Goal: Task Accomplishment & Management: Complete application form

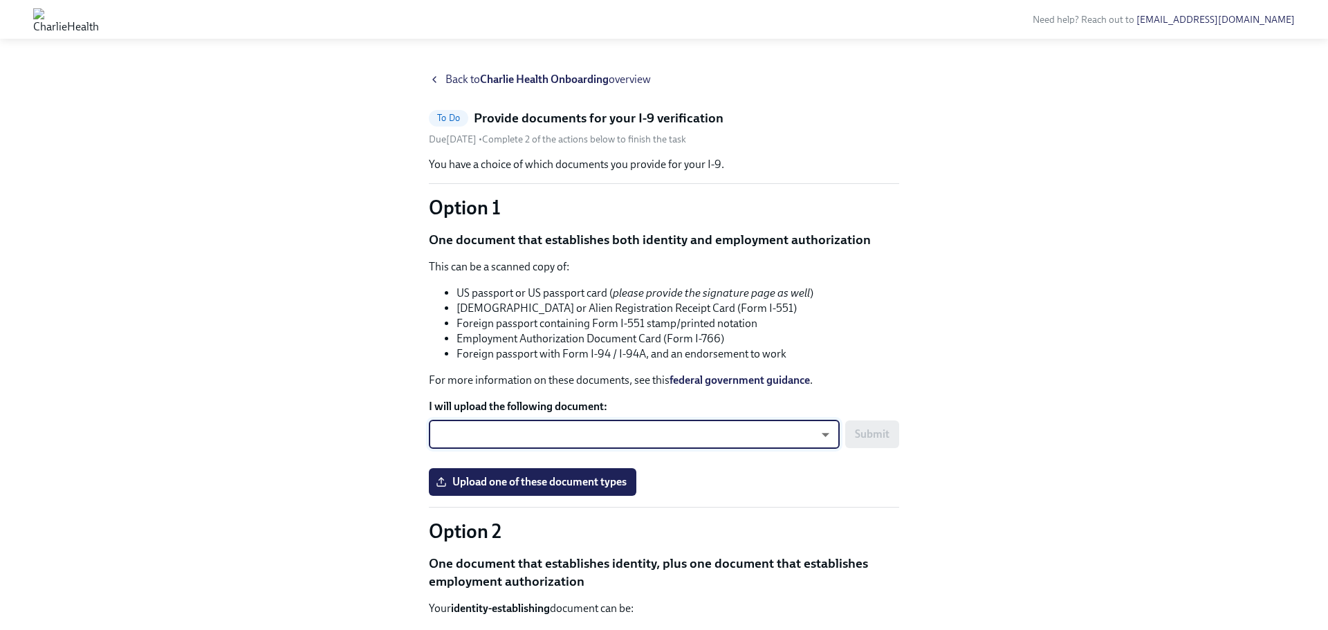
click at [811, 443] on body "Need help? Reach out to [EMAIL_ADDRESS][DOMAIN_NAME] Back to Charlie Health Onb…" at bounding box center [664, 560] width 1328 height 1120
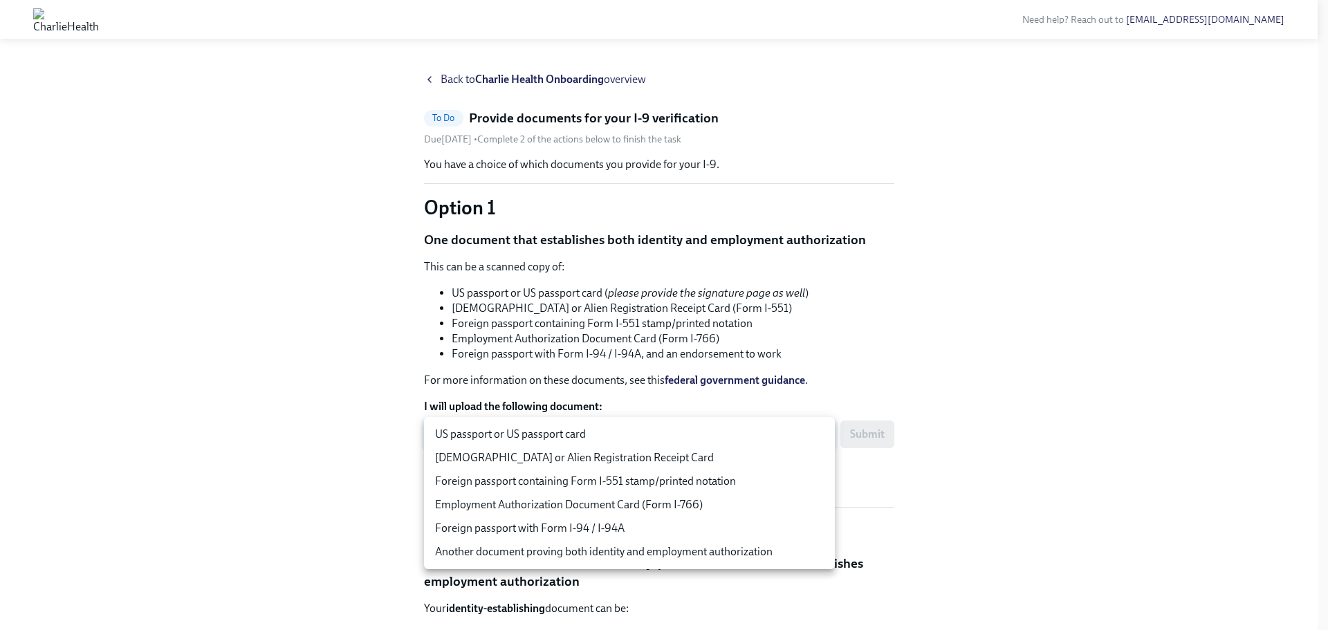
click at [797, 436] on li "US passport or US passport card" at bounding box center [629, 435] width 411 height 24
type input "tm035QtdH"
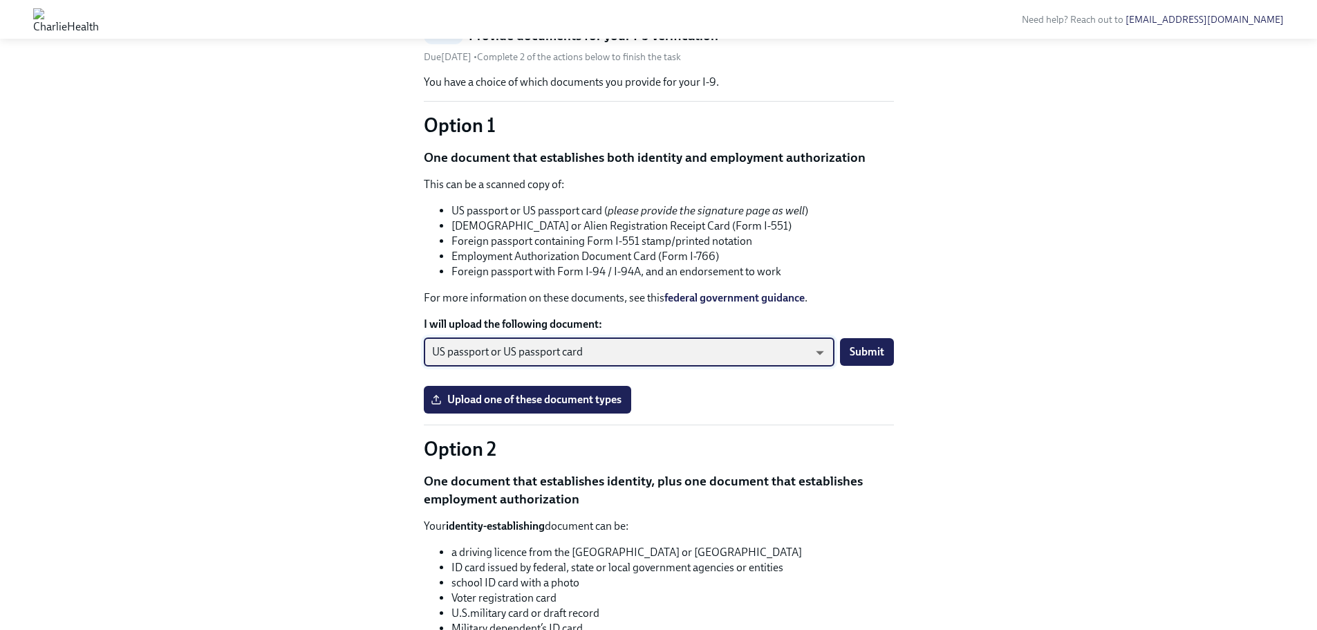
scroll to position [50, 0]
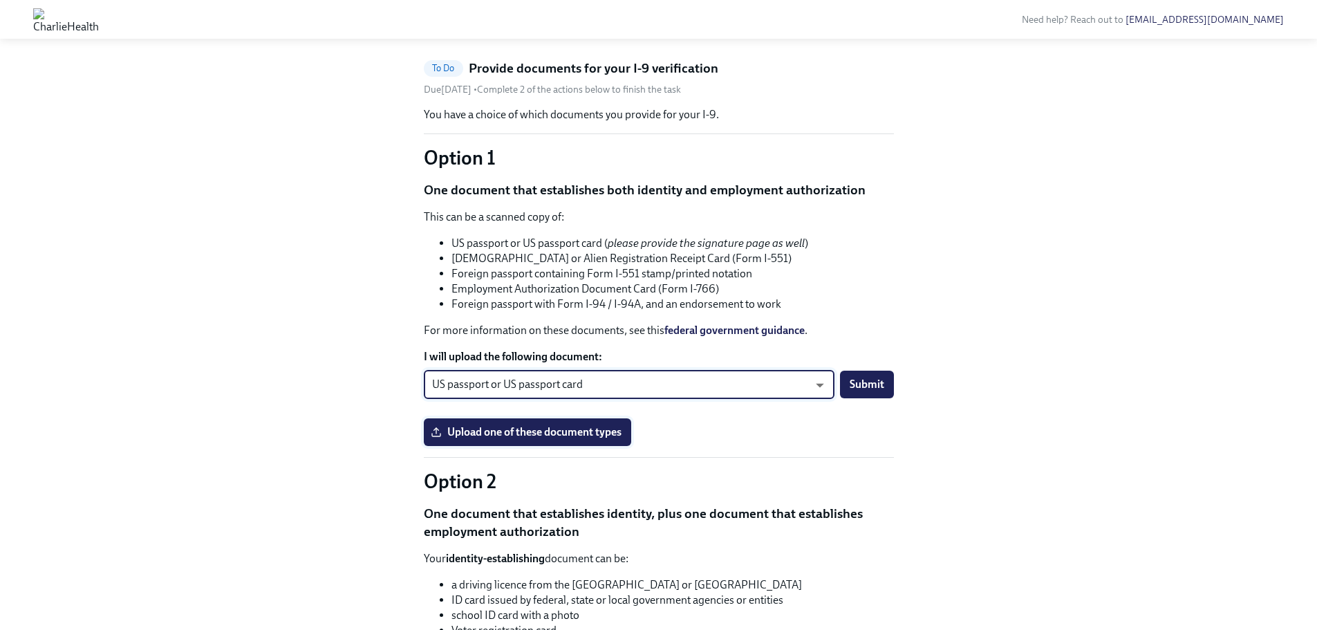
click at [603, 427] on span "Upload one of these document types" at bounding box center [528, 432] width 188 height 14
click at [0, 0] on input "Upload one of these document types" at bounding box center [0, 0] width 0 height 0
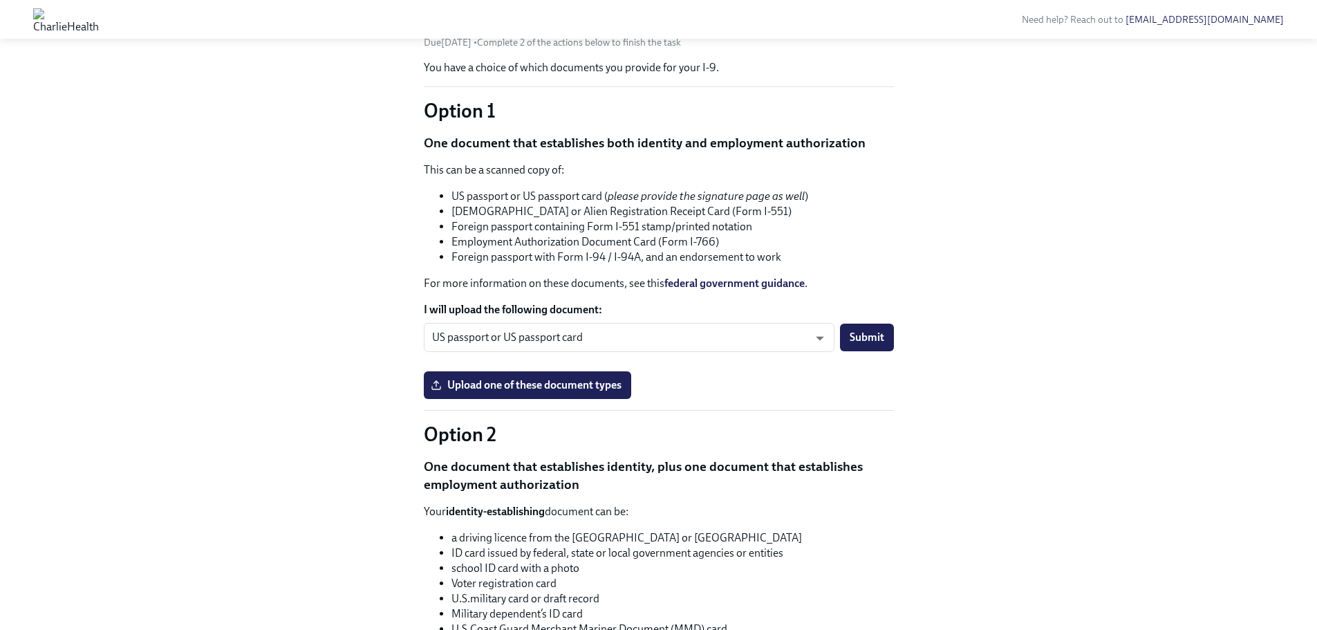
scroll to position [96, 0]
click at [565, 389] on span "Upload one of these document types" at bounding box center [528, 386] width 188 height 14
click at [0, 0] on input "Upload one of these document types" at bounding box center [0, 0] width 0 height 0
click at [873, 341] on span "Submit" at bounding box center [867, 338] width 35 height 14
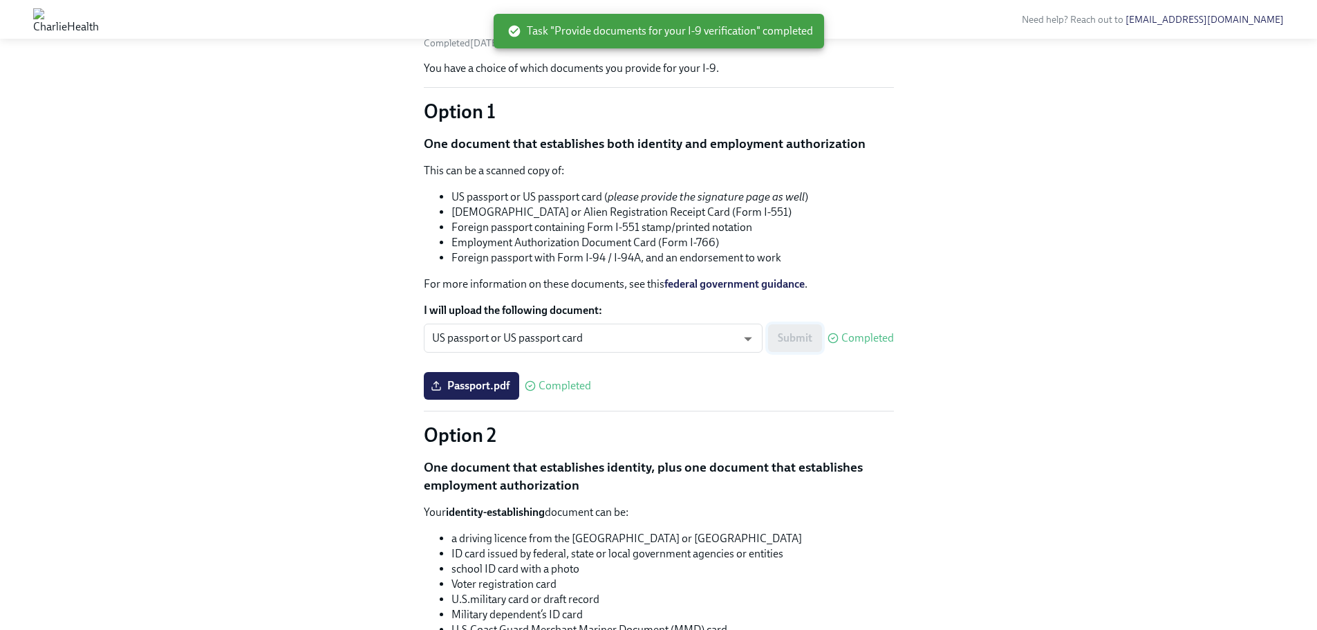
scroll to position [0, 0]
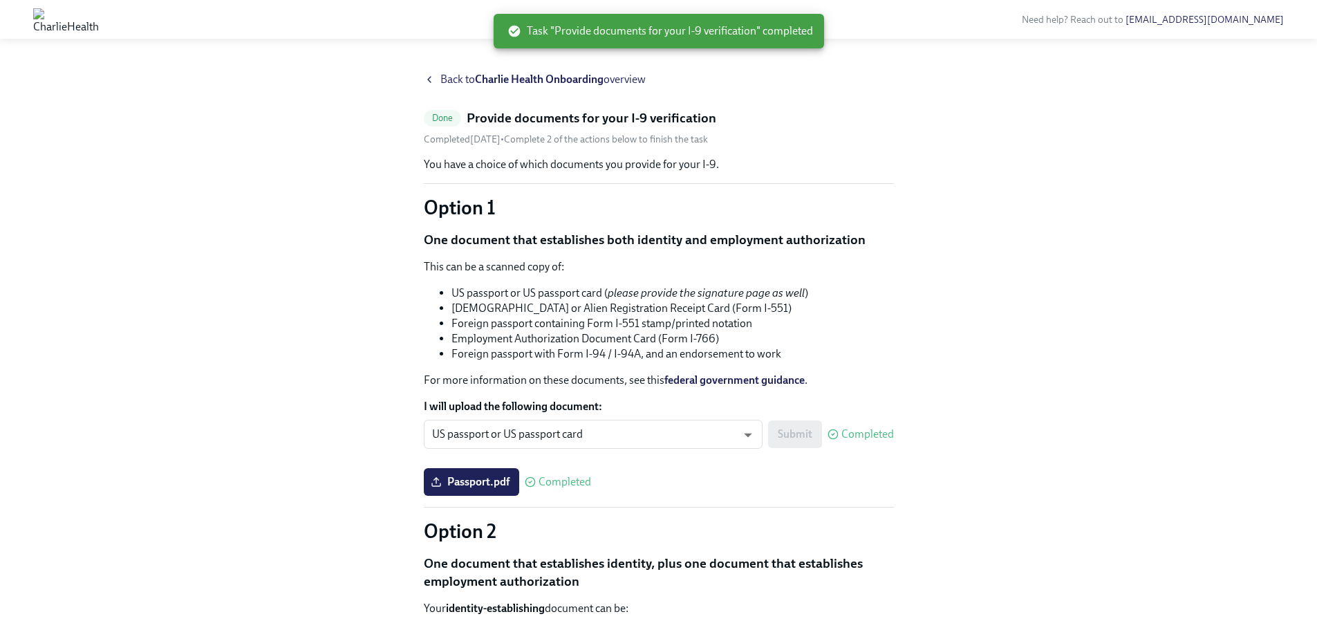
click at [598, 83] on strong "Charlie Health Onboarding" at bounding box center [539, 79] width 129 height 13
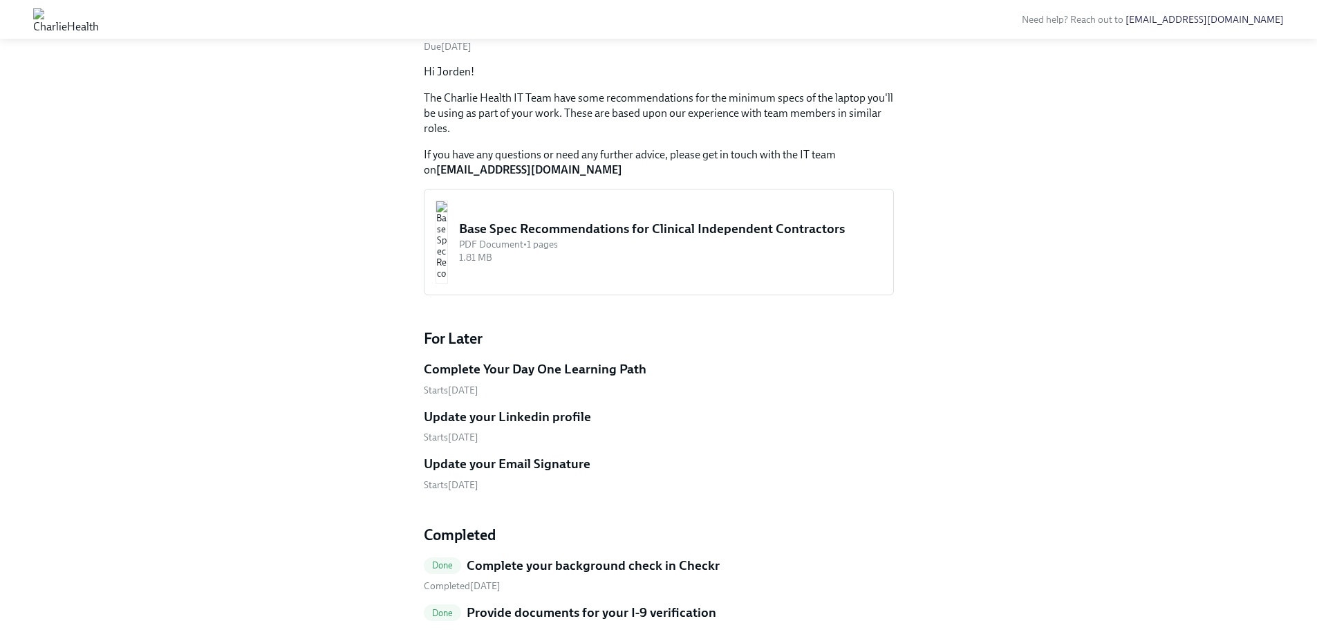
scroll to position [962, 0]
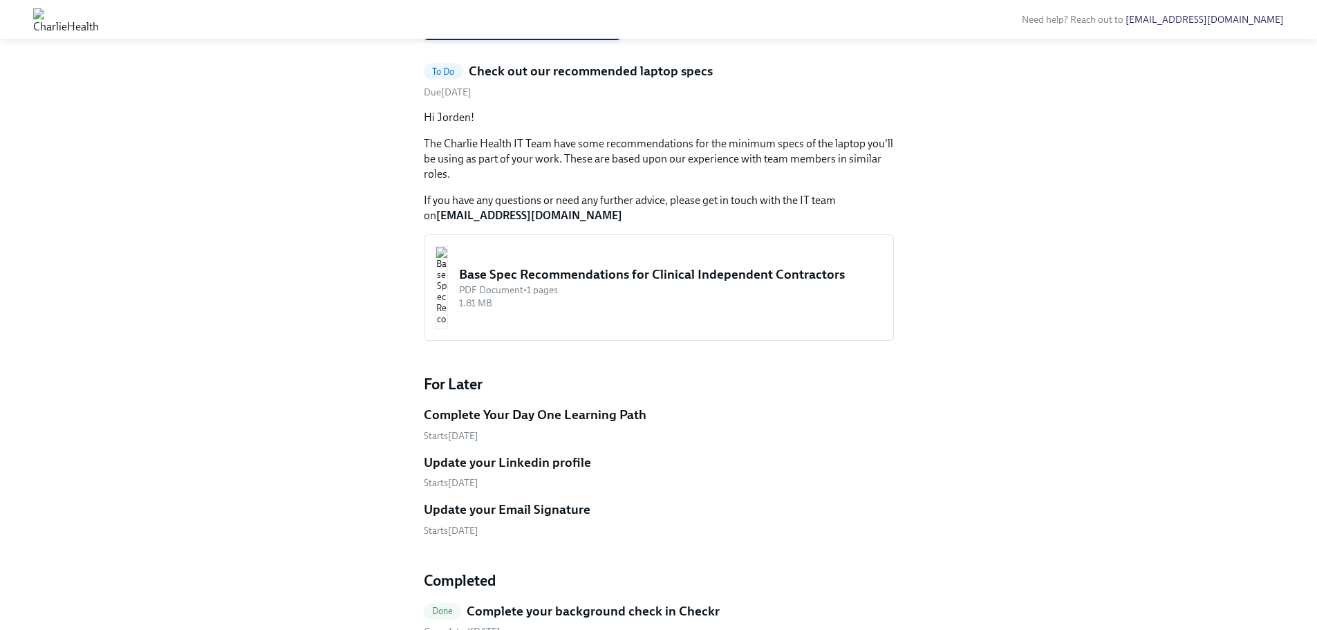
click at [501, 33] on span "Upload driver's license or passport" at bounding box center [523, 26] width 178 height 14
click at [0, 0] on input "Upload driver's license or passport" at bounding box center [0, 0] width 0 height 0
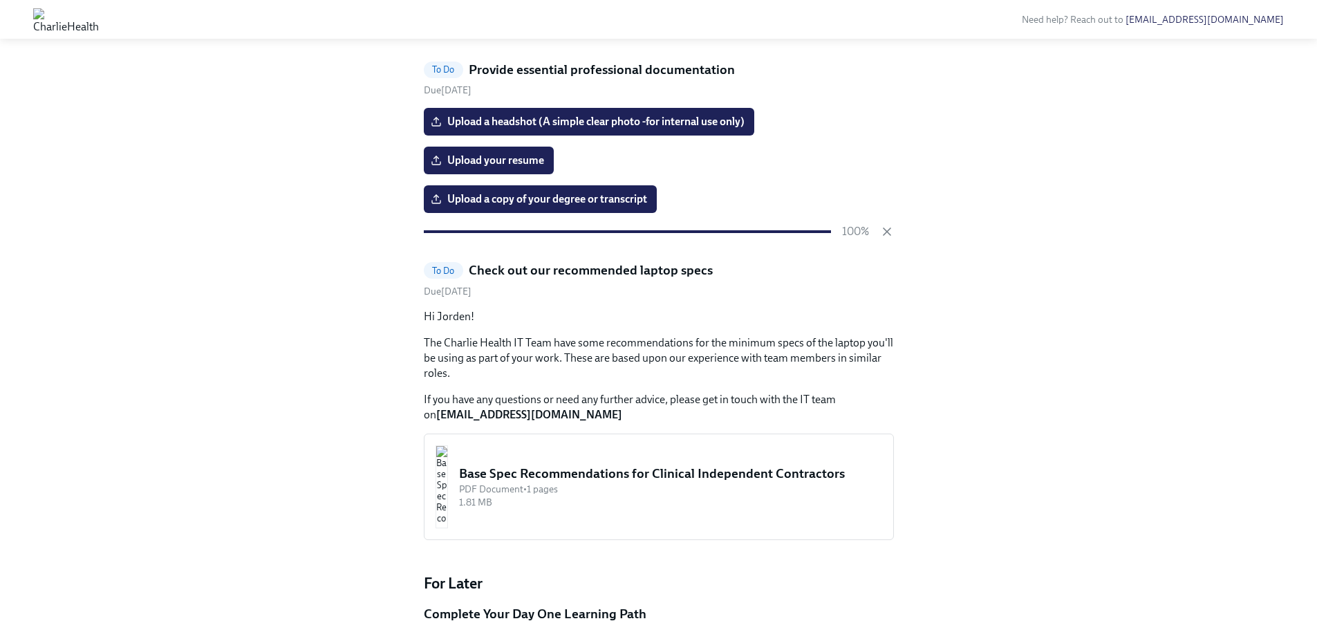
scroll to position [748, 0]
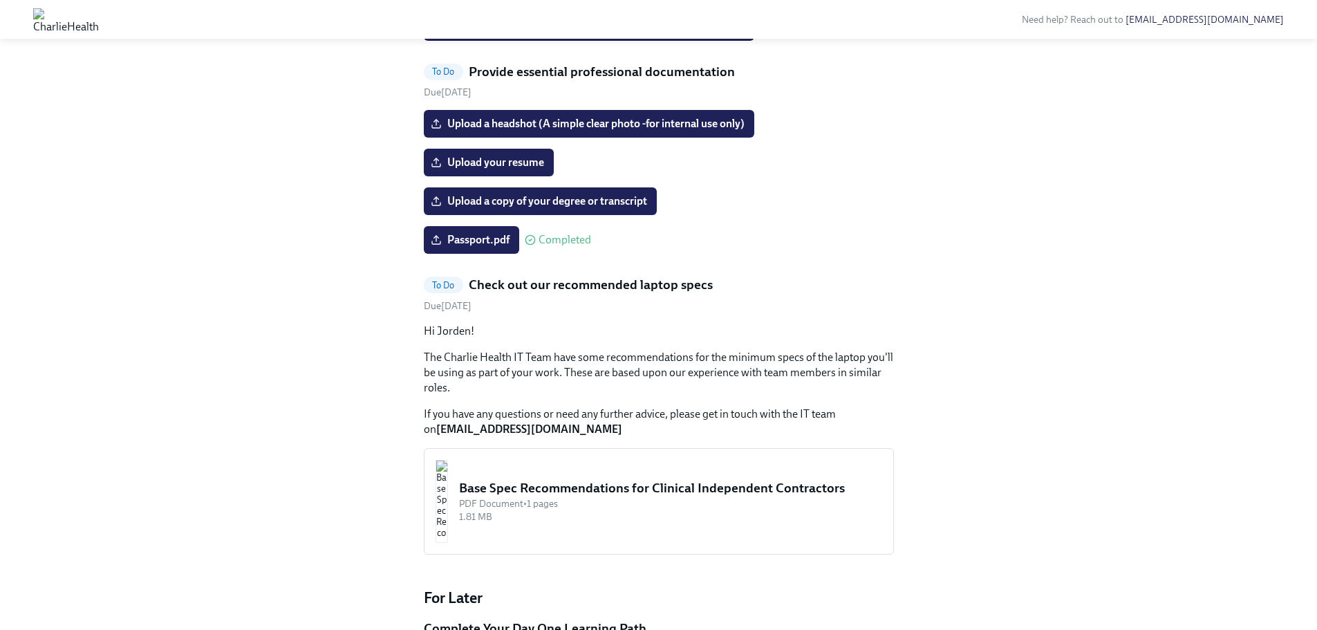
click at [840, 176] on div "Upload your resume" at bounding box center [659, 163] width 470 height 28
click at [510, 169] on span "Upload your resume" at bounding box center [489, 163] width 111 height 14
click at [0, 0] on input "Upload your resume" at bounding box center [0, 0] width 0 height 0
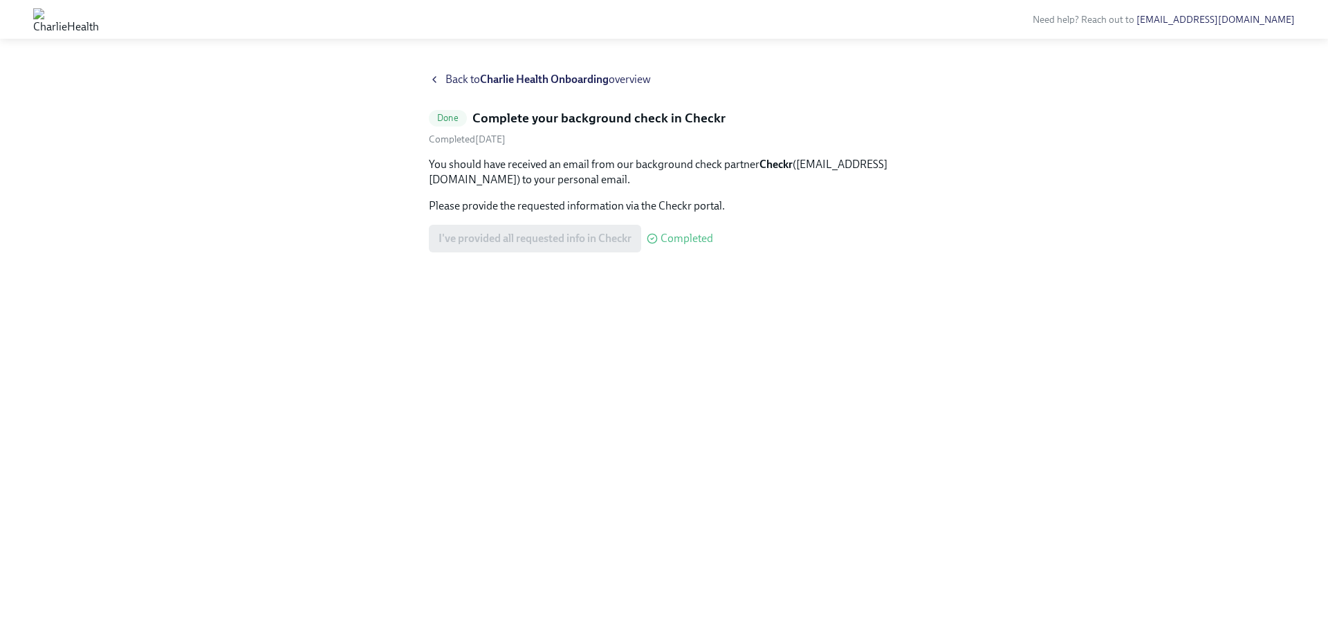
click at [516, 78] on strong "Charlie Health Onboarding" at bounding box center [544, 79] width 129 height 13
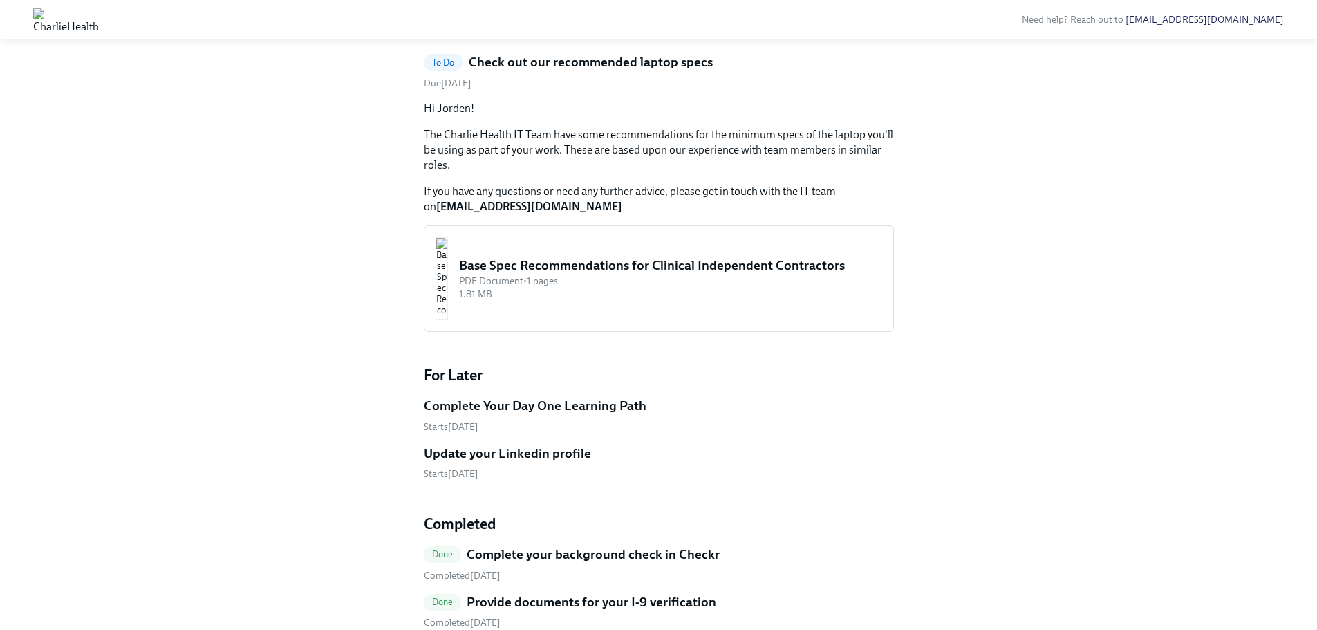
scroll to position [960, 0]
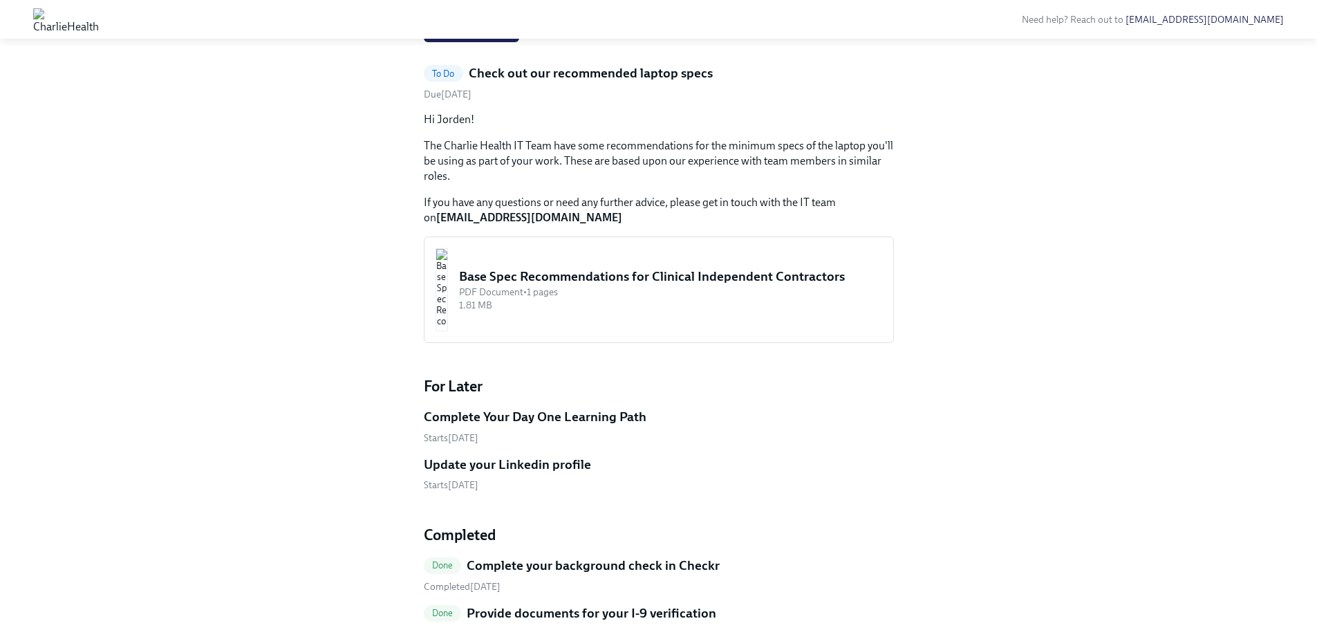
click at [0, 0] on input "Upload a headshot (A simple clear photo -for internal use only)" at bounding box center [0, 0] width 0 height 0
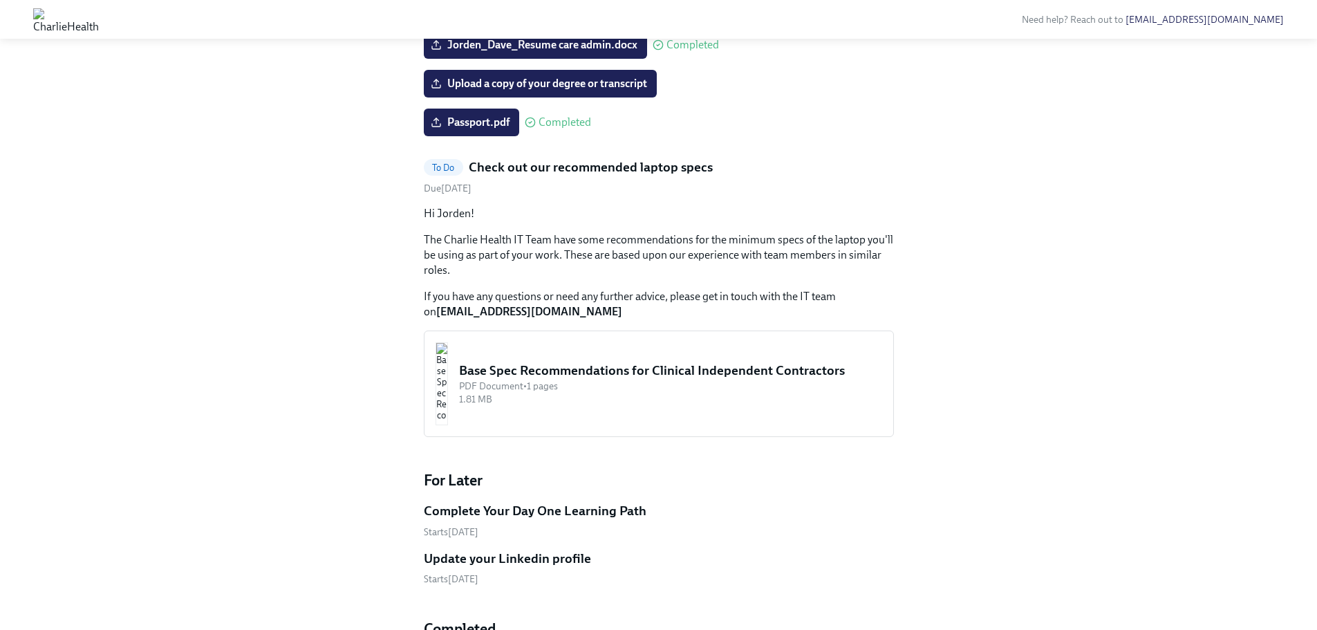
scroll to position [865, 0]
click at [517, 14] on span "original-443FA348-4EFC-4AFC-89DA-5709134EF908.jpeg" at bounding box center [582, 7] width 297 height 14
click at [0, 0] on input "original-443FA348-4EFC-4AFC-89DA-5709134EF908.jpeg" at bounding box center [0, 0] width 0 height 0
click at [680, 21] on label "original-443FA348-4EFC-4AFC-89DA-5709134EF908.jpeg" at bounding box center [582, 7] width 317 height 28
click at [0, 0] on input "original-443FA348-4EFC-4AFC-89DA-5709134EF908.jpeg" at bounding box center [0, 0] width 0 height 0
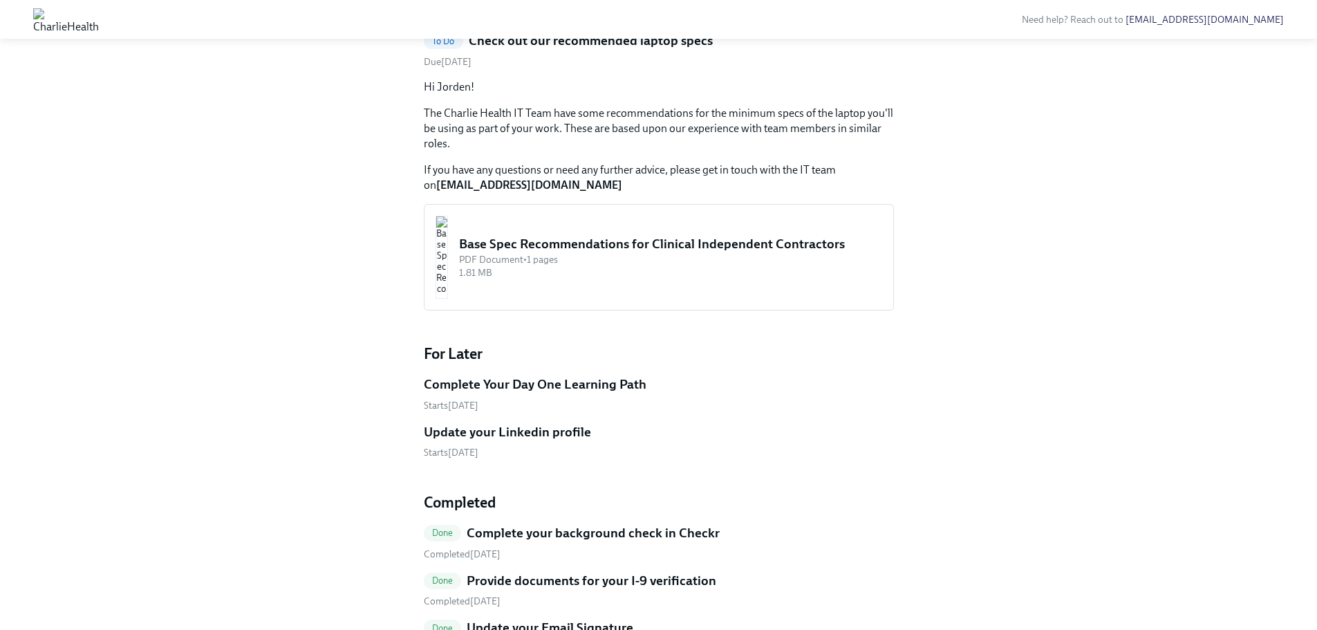
scroll to position [714, 0]
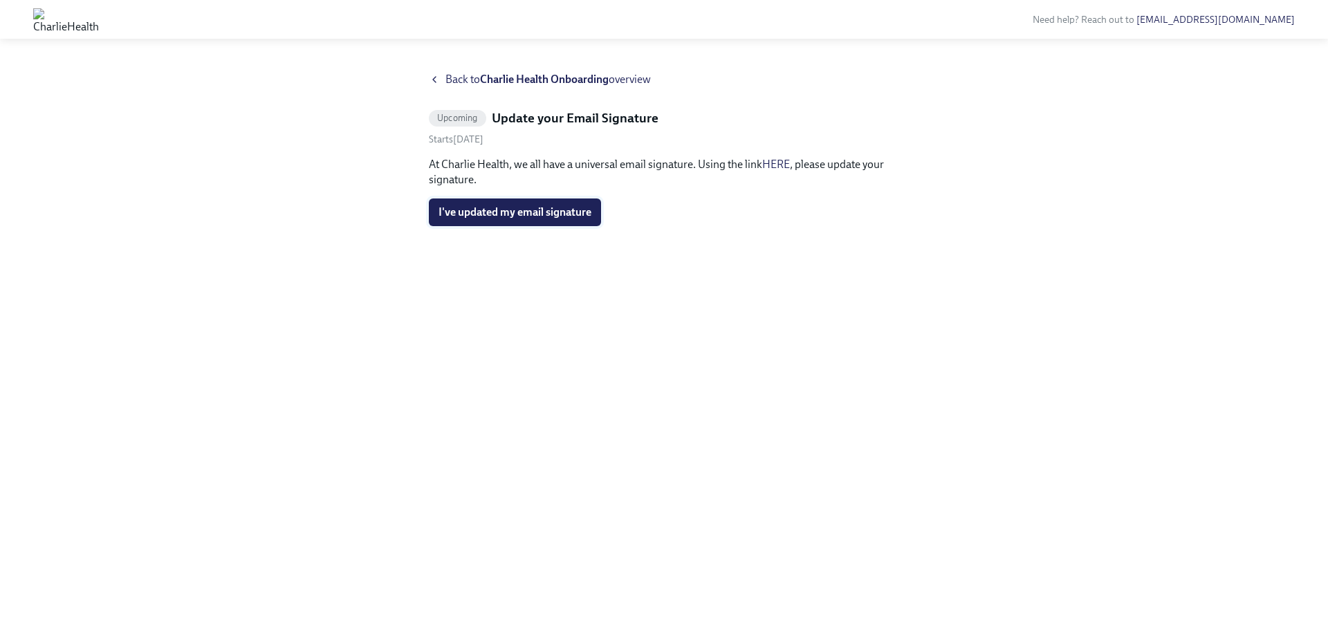
click at [572, 211] on span "I've updated my email signature" at bounding box center [514, 212] width 153 height 14
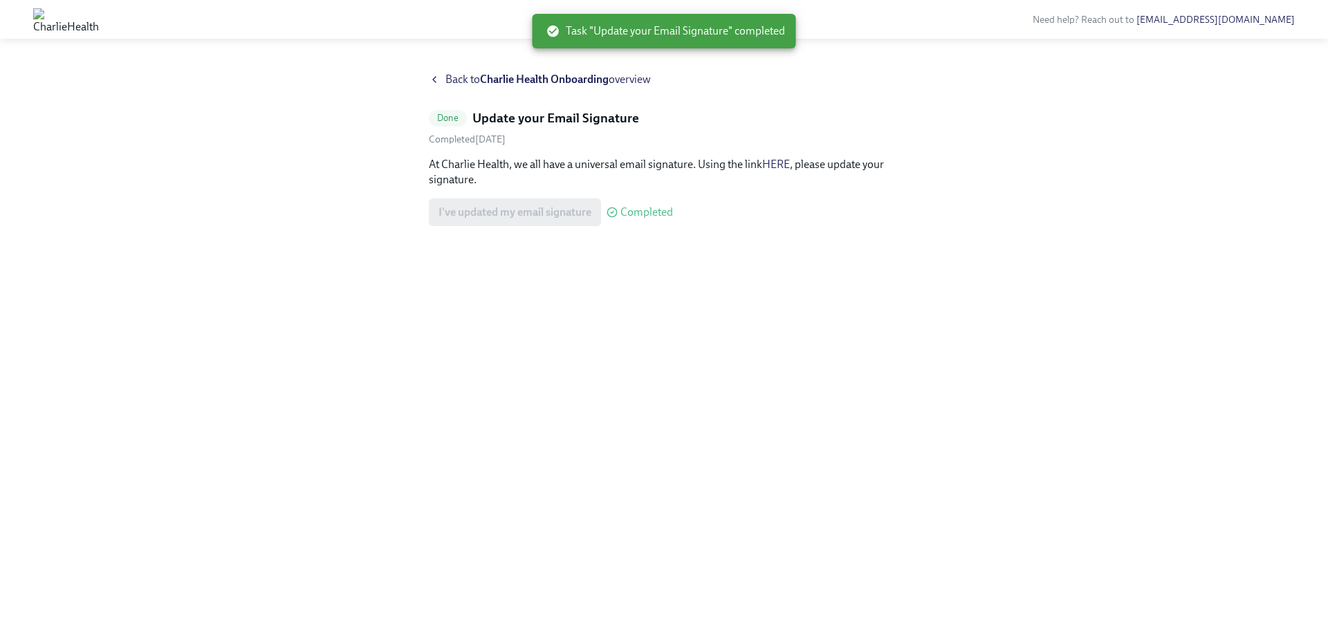
click at [774, 164] on link "HERE" at bounding box center [776, 164] width 28 height 13
